Goal: Find contact information: Find contact information

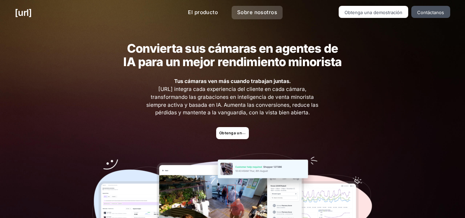
click at [242, 10] on font "Sobre nosotros" at bounding box center [257, 12] width 40 height 7
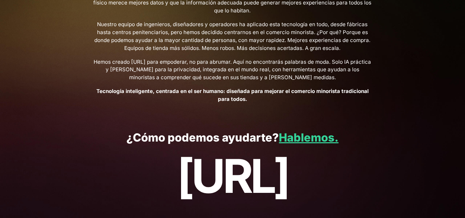
scroll to position [296, 0]
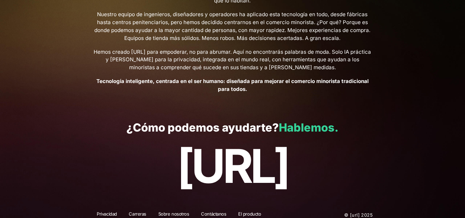
click at [315, 121] on font "Hablemos." at bounding box center [309, 127] width 60 height 13
click at [314, 121] on font "Hablemos." at bounding box center [309, 127] width 60 height 13
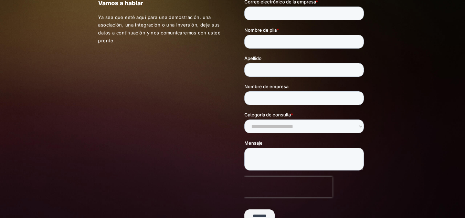
scroll to position [48, 0]
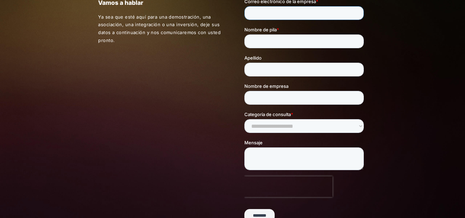
click at [324, 12] on input "Correo electrónico de la empresa *" at bounding box center [303, 14] width 119 height 14
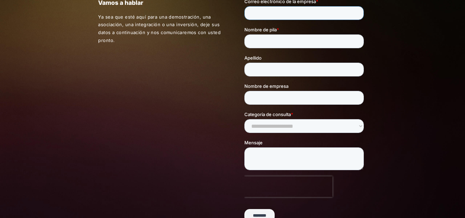
click at [324, 12] on input "Correo electrónico de la empresa *" at bounding box center [303, 14] width 119 height 14
